Goal: Check status

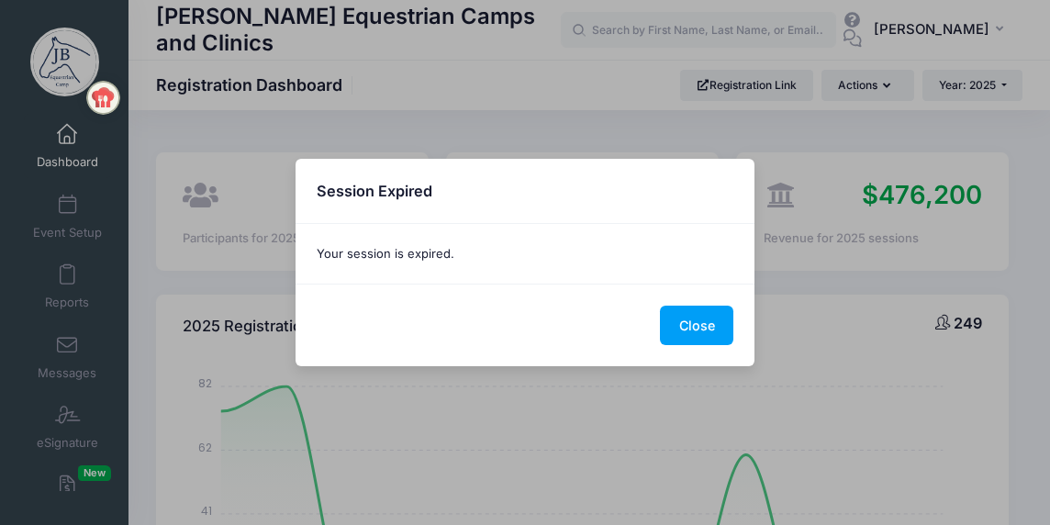
select select
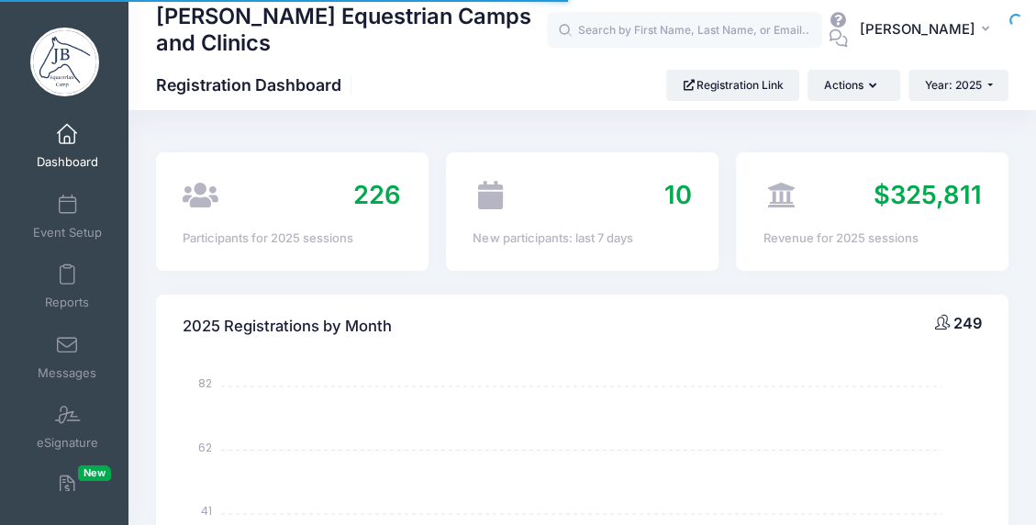
select select
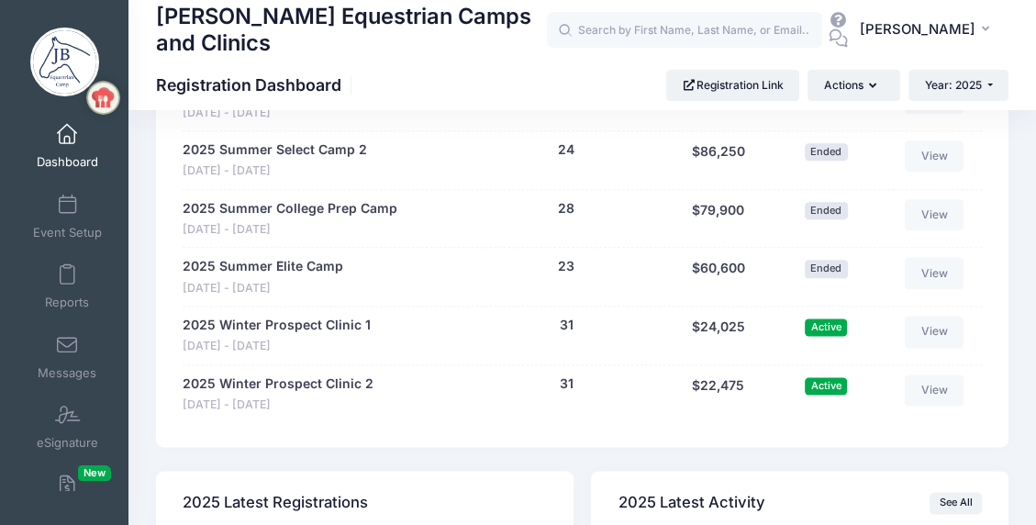
scroll to position [1744, 0]
